Goal: Task Accomplishment & Management: Use online tool/utility

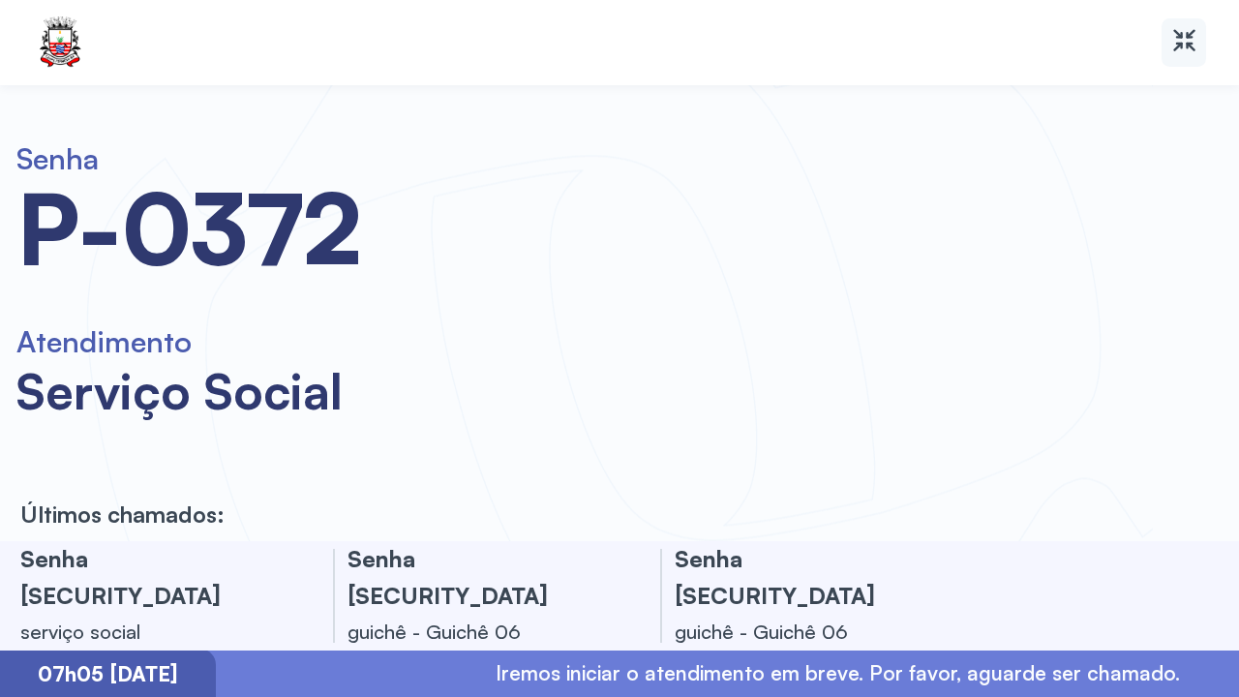
click at [1189, 26] on icon at bounding box center [1185, 40] width 28 height 28
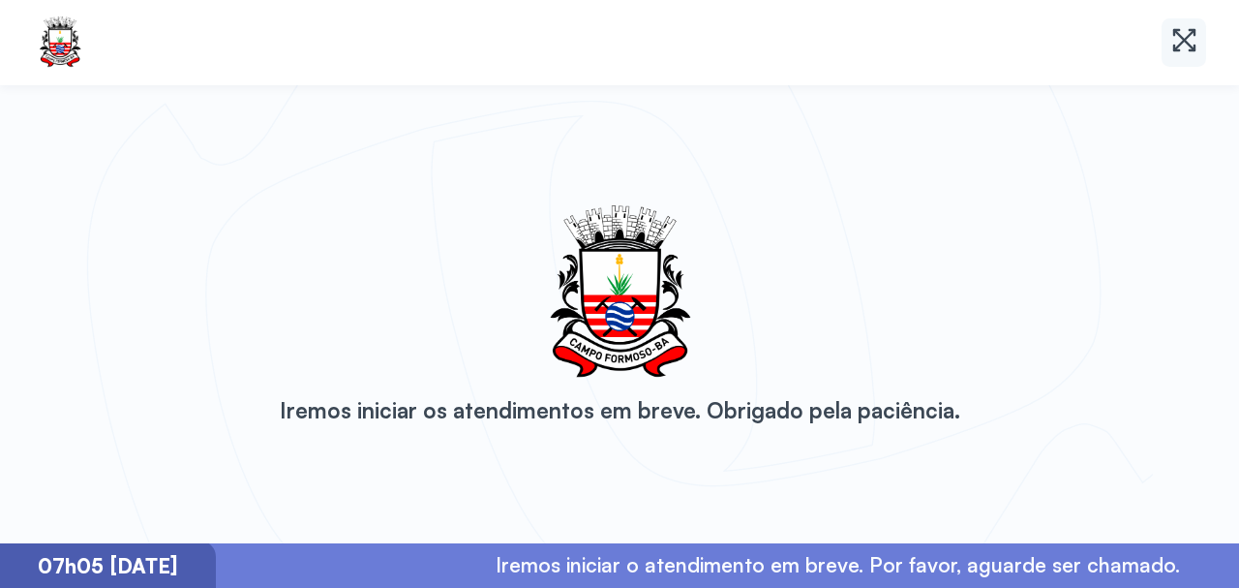
click at [1164, 46] on div at bounding box center [1184, 42] width 45 height 48
click at [1179, 40] on icon at bounding box center [1185, 40] width 28 height 28
